Goal: Feedback & Contribution: Leave review/rating

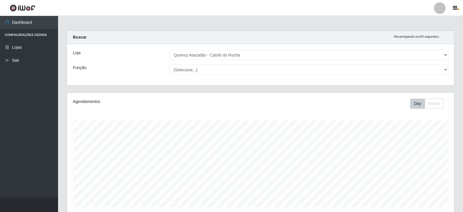
select select "500"
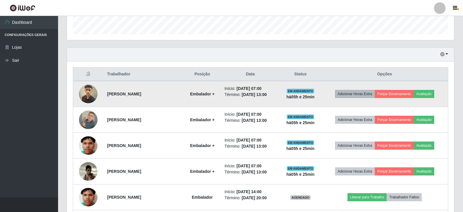
scroll to position [184, 0]
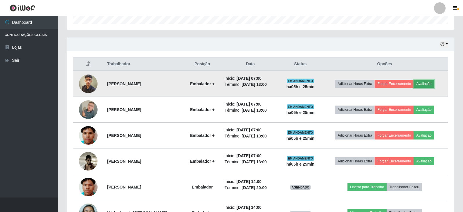
click at [426, 83] on button "Avaliação" at bounding box center [424, 84] width 21 height 8
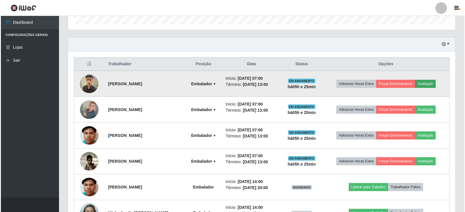
scroll to position [121, 384]
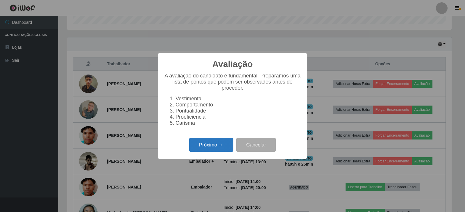
click at [205, 148] on button "Próximo →" at bounding box center [211, 145] width 44 height 14
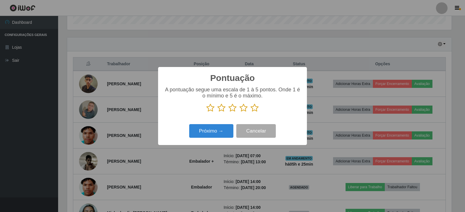
click at [254, 110] on icon at bounding box center [254, 108] width 8 height 9
click at [250, 112] on input "radio" at bounding box center [250, 112] width 0 height 0
click at [207, 134] on button "Próximo →" at bounding box center [211, 131] width 44 height 14
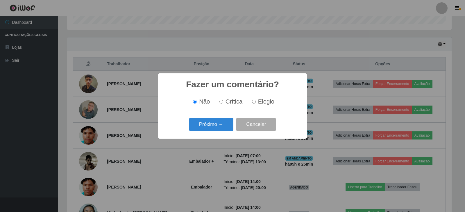
click at [252, 102] on input "Elogio" at bounding box center [254, 102] width 4 height 4
radio input "true"
click at [218, 126] on button "Próximo →" at bounding box center [211, 125] width 44 height 14
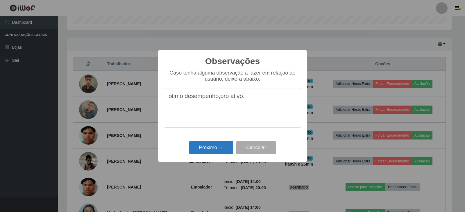
type textarea "otimo desempenho,pro ativo."
click at [218, 149] on button "Próximo →" at bounding box center [211, 148] width 44 height 14
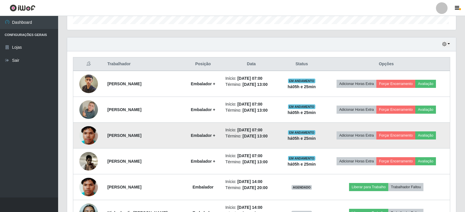
scroll to position [121, 387]
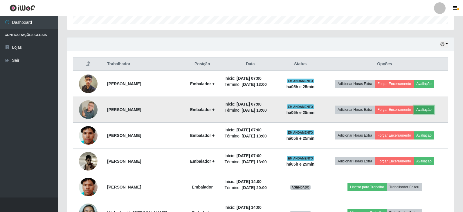
click at [430, 109] on button "Avaliação" at bounding box center [424, 110] width 21 height 8
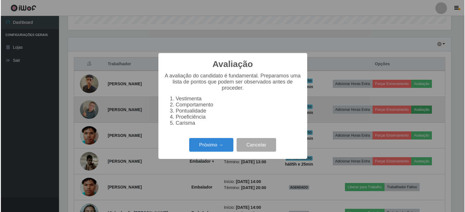
scroll to position [121, 384]
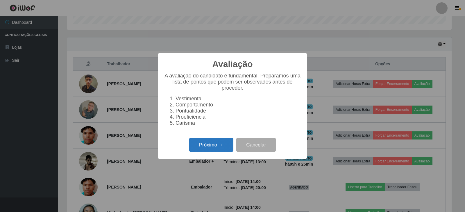
click at [214, 149] on button "Próximo →" at bounding box center [211, 145] width 44 height 14
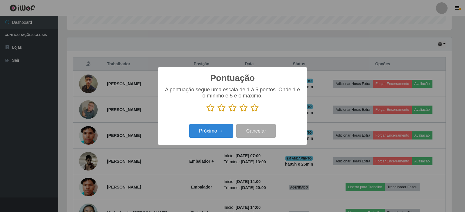
click at [254, 110] on icon at bounding box center [254, 108] width 8 height 9
click at [250, 112] on input "radio" at bounding box center [250, 112] width 0 height 0
click at [215, 132] on button "Próximo →" at bounding box center [211, 131] width 44 height 14
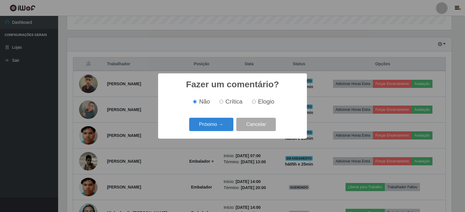
click at [252, 103] on input "Elogio" at bounding box center [254, 102] width 4 height 4
radio input "true"
click at [215, 123] on button "Próximo →" at bounding box center [211, 125] width 44 height 14
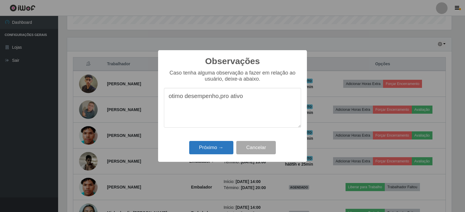
type textarea "otimo desempenho,pro ativo"
click at [207, 149] on button "Próximo →" at bounding box center [211, 148] width 44 height 14
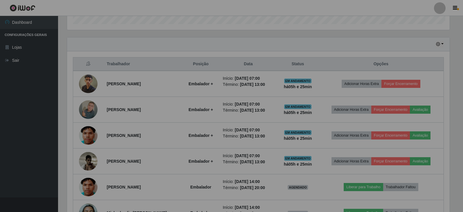
scroll to position [121, 387]
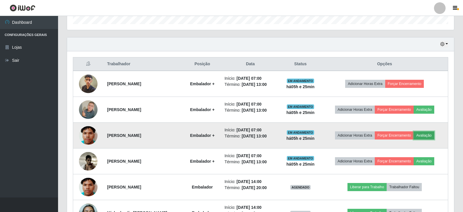
click at [430, 136] on button "Avaliação" at bounding box center [424, 136] width 21 height 8
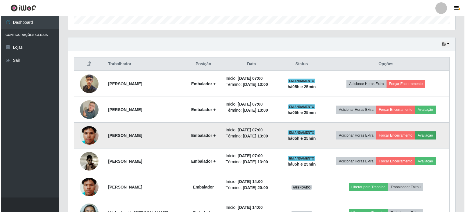
scroll to position [121, 384]
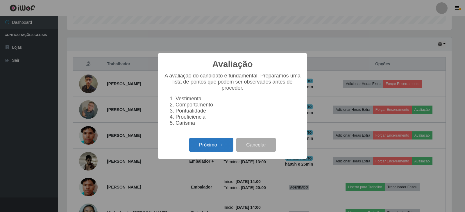
click at [202, 148] on button "Próximo →" at bounding box center [211, 145] width 44 height 14
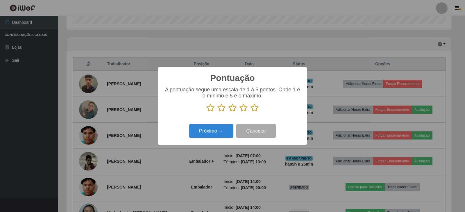
scroll to position [290436, 290172]
click at [254, 109] on icon at bounding box center [254, 108] width 8 height 9
click at [250, 112] on input "radio" at bounding box center [250, 112] width 0 height 0
click at [220, 134] on button "Próximo →" at bounding box center [211, 131] width 44 height 14
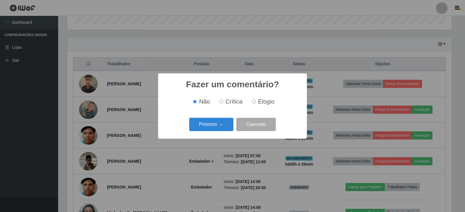
click at [254, 103] on input "Elogio" at bounding box center [254, 102] width 4 height 4
radio input "true"
click at [221, 125] on button "Próximo →" at bounding box center [211, 125] width 44 height 14
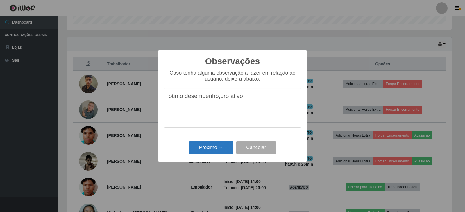
type textarea "otimo desempenho,pro ativo"
click at [212, 146] on button "Próximo →" at bounding box center [211, 148] width 44 height 14
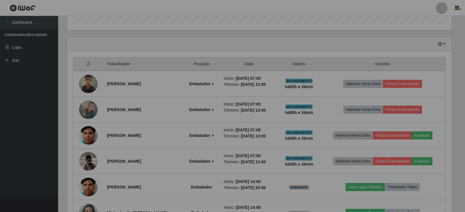
scroll to position [121, 387]
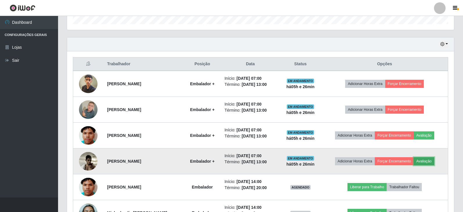
click at [426, 162] on button "Avaliação" at bounding box center [424, 161] width 21 height 8
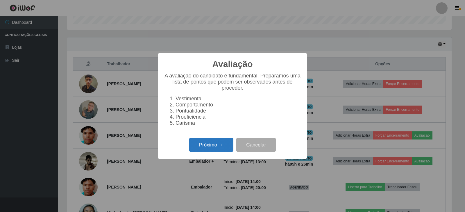
click at [202, 151] on button "Próximo →" at bounding box center [211, 145] width 44 height 14
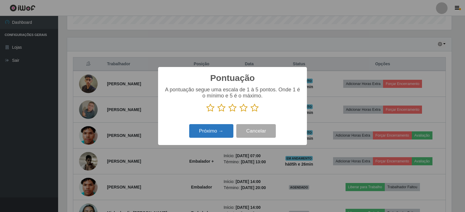
drag, startPoint x: 256, startPoint y: 109, endPoint x: 226, endPoint y: 127, distance: 35.0
click at [255, 109] on icon at bounding box center [254, 108] width 8 height 9
click at [250, 112] on input "radio" at bounding box center [250, 112] width 0 height 0
click at [219, 136] on button "Próximo →" at bounding box center [211, 131] width 44 height 14
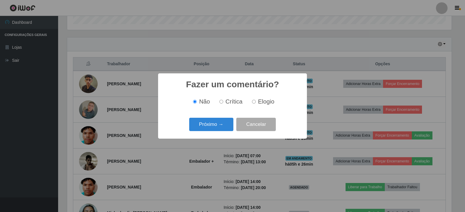
click at [253, 102] on input "Elogio" at bounding box center [254, 102] width 4 height 4
radio input "true"
click at [211, 128] on button "Próximo →" at bounding box center [211, 125] width 44 height 14
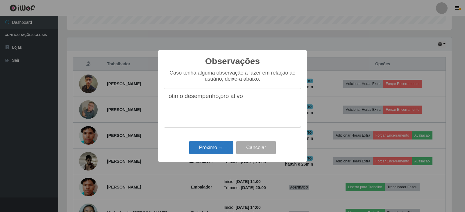
type textarea "otimo desempenho,pro ativo"
click at [199, 148] on button "Próximo →" at bounding box center [211, 148] width 44 height 14
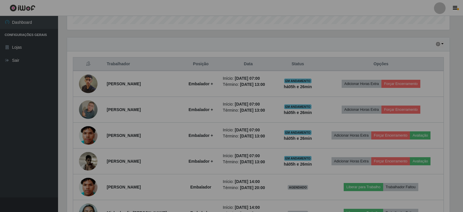
scroll to position [121, 387]
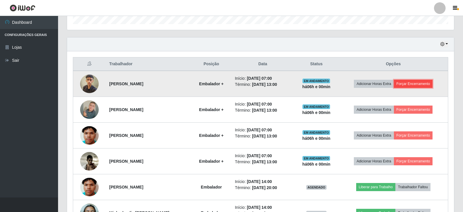
click at [416, 85] on button "Forçar Encerramento" at bounding box center [413, 84] width 39 height 8
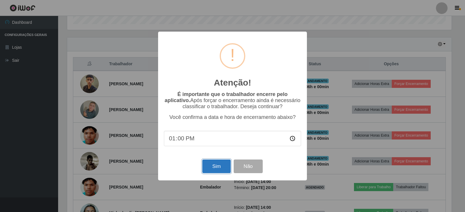
click at [218, 166] on button "Sim" at bounding box center [216, 167] width 28 height 14
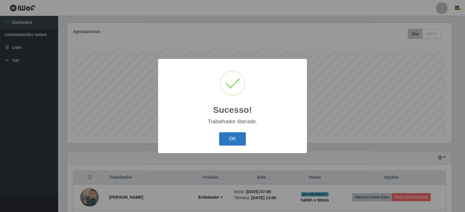
drag, startPoint x: 232, startPoint y: 143, endPoint x: 266, endPoint y: 142, distance: 34.0
click at [232, 142] on button "OK" at bounding box center [232, 139] width 27 height 14
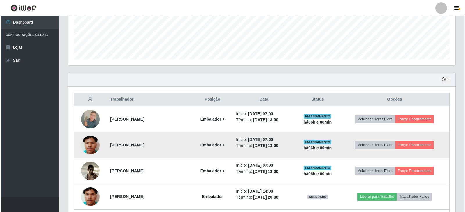
scroll to position [157, 0]
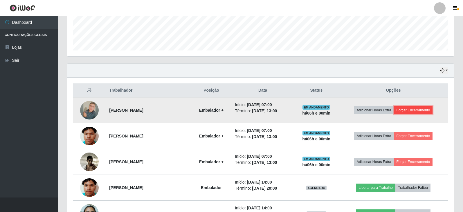
click at [420, 111] on button "Forçar Encerramento" at bounding box center [413, 110] width 39 height 8
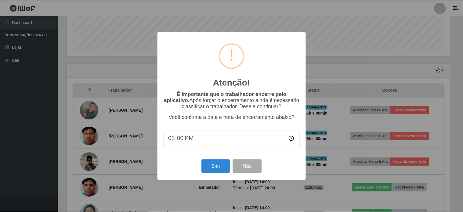
scroll to position [121, 384]
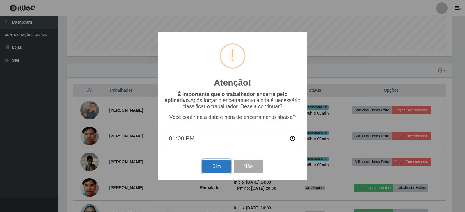
click at [221, 171] on button "Sim" at bounding box center [216, 167] width 28 height 14
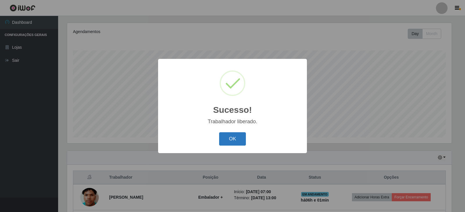
click at [231, 141] on button "OK" at bounding box center [232, 139] width 27 height 14
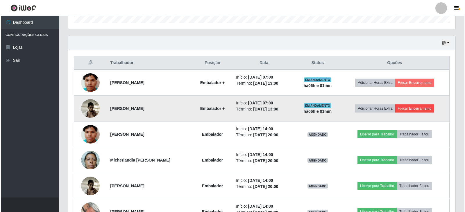
scroll to position [186, 0]
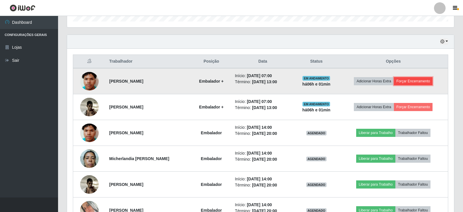
click at [424, 80] on button "Forçar Encerramento" at bounding box center [413, 81] width 39 height 8
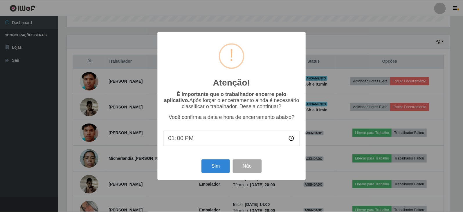
scroll to position [121, 384]
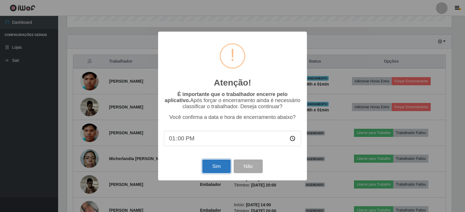
click at [213, 168] on button "Sim" at bounding box center [216, 167] width 28 height 14
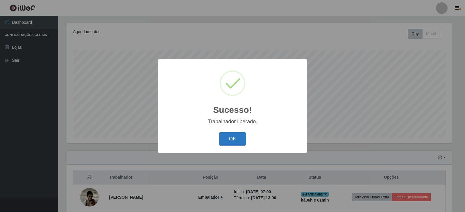
click at [229, 142] on button "OK" at bounding box center [232, 139] width 27 height 14
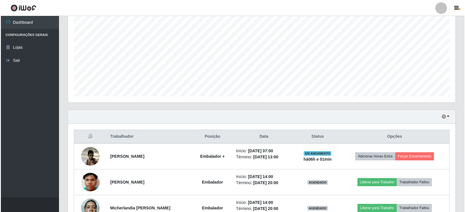
scroll to position [128, 0]
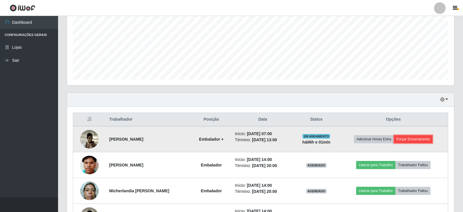
click at [422, 139] on button "Forçar Encerramento" at bounding box center [413, 139] width 39 height 8
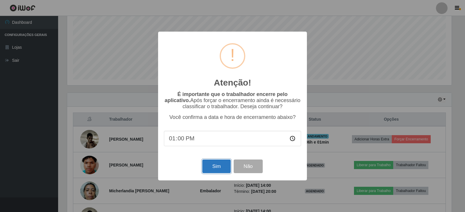
click at [215, 170] on button "Sim" at bounding box center [216, 167] width 28 height 14
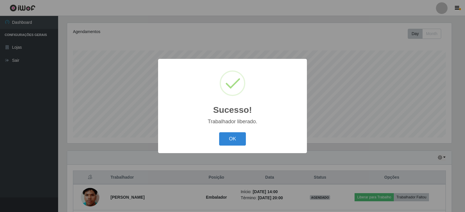
drag, startPoint x: 228, startPoint y: 142, endPoint x: 269, endPoint y: 121, distance: 46.8
click at [228, 142] on button "OK" at bounding box center [232, 139] width 27 height 14
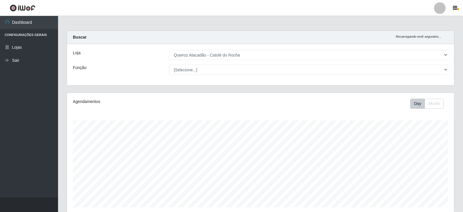
click at [442, 9] on div at bounding box center [440, 8] width 12 height 12
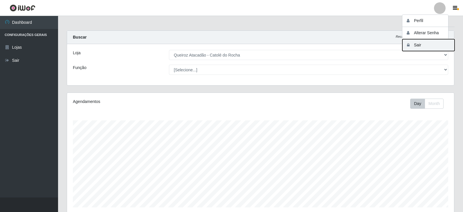
click at [420, 44] on button "Sair" at bounding box center [429, 45] width 52 height 12
